Goal: Information Seeking & Learning: Understand process/instructions

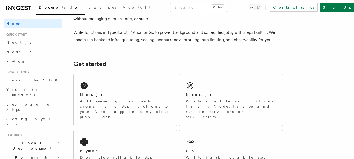
scroll to position [41, 0]
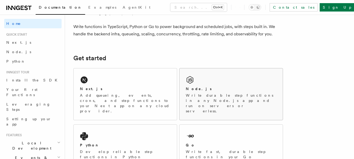
click at [259, 81] on div "Node.js Write durable step functions in any Node.js app and run on servers or s…" at bounding box center [230, 94] width 103 height 52
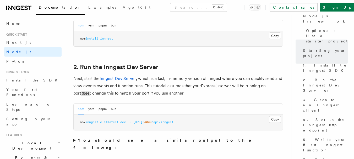
scroll to position [369, 0]
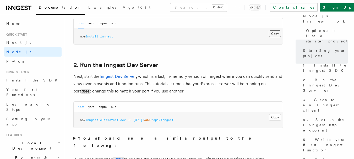
click at [272, 35] on button "Copy Copied" at bounding box center [275, 33] width 12 height 7
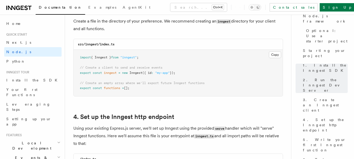
scroll to position [704, 0]
click at [276, 54] on button "Copy Copied" at bounding box center [275, 54] width 12 height 7
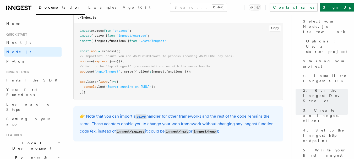
scroll to position [840, 0]
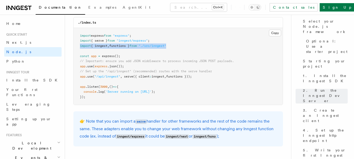
drag, startPoint x: 80, startPoint y: 46, endPoint x: 183, endPoint y: 47, distance: 103.5
click at [183, 47] on pre "import express from "express" ; import { serve } from "inngest/express" ; impor…" at bounding box center [178, 66] width 209 height 77
copy span "import { inngest , functions } from "./src/inngest""
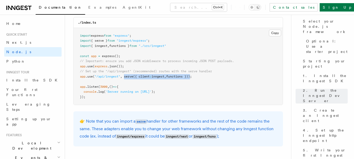
drag, startPoint x: 125, startPoint y: 77, endPoint x: 194, endPoint y: 76, distance: 69.7
click at [192, 76] on span "app .use ( "/api/inngest" , serve ({ client : inngest , functions }));" at bounding box center [136, 77] width 112 height 4
copy span "serve ({ client : inngest , functions })"
click at [169, 84] on pre "import express from "express" ; import { serve } from "inngest/express" ; impor…" at bounding box center [178, 66] width 209 height 77
